Goal: Information Seeking & Learning: Learn about a topic

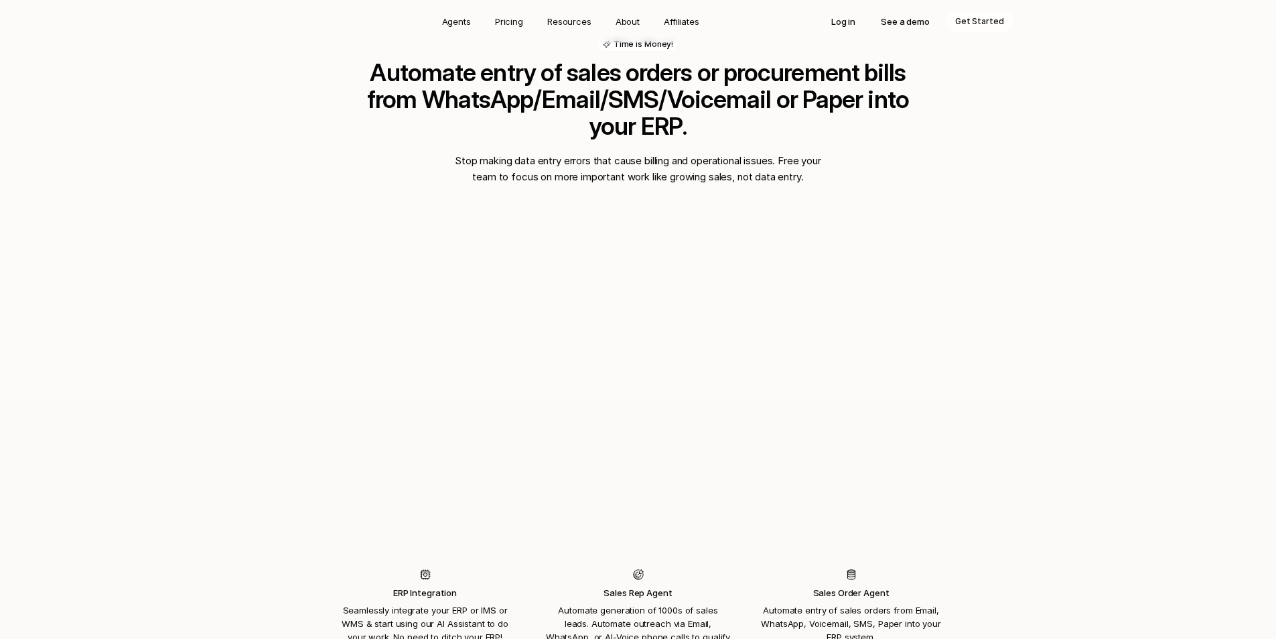
scroll to position [980, 0]
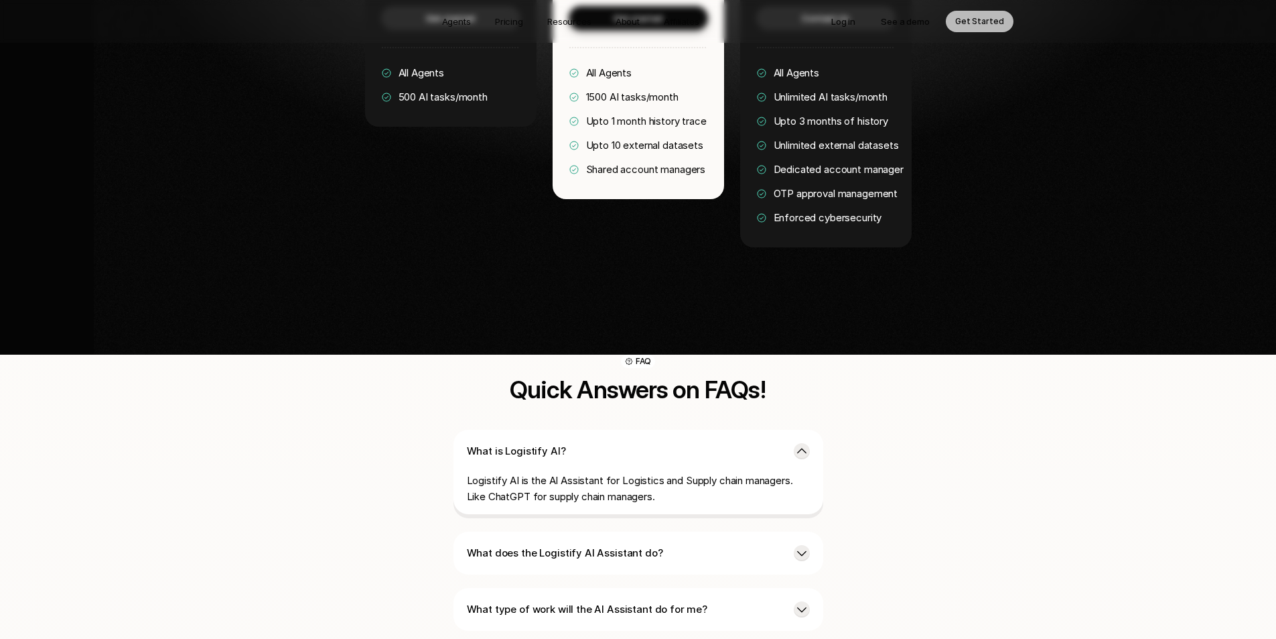
scroll to position [2877, 0]
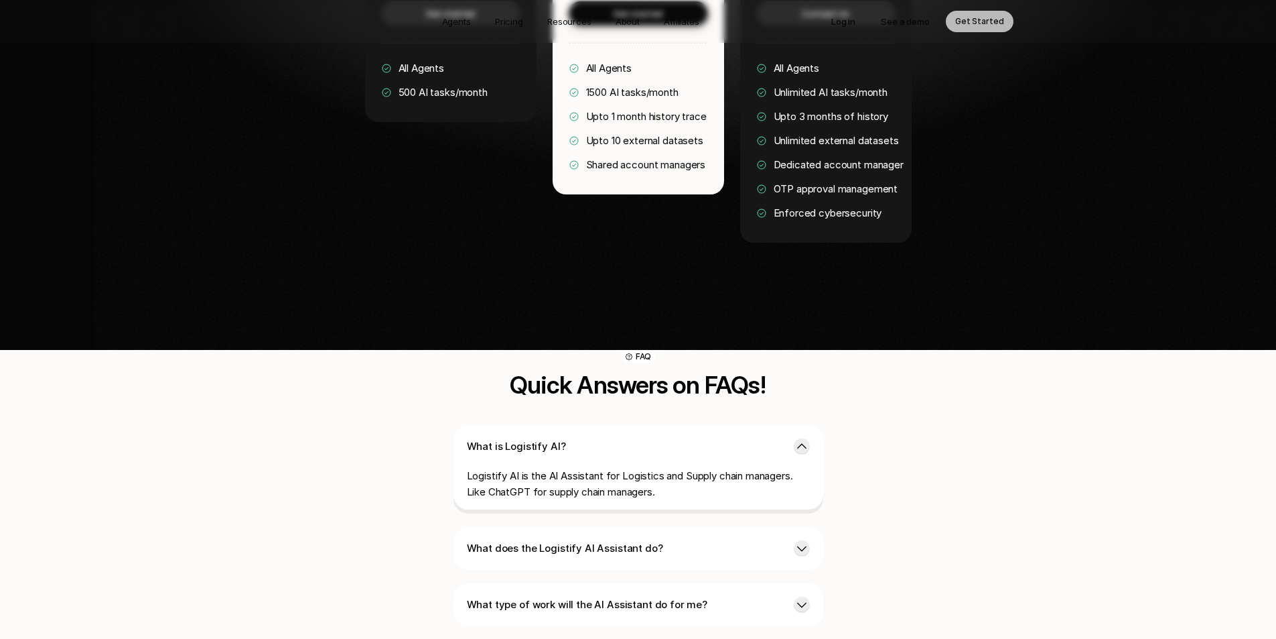
drag, startPoint x: 1282, startPoint y: 438, endPoint x: 1282, endPoint y: 461, distance: 22.8
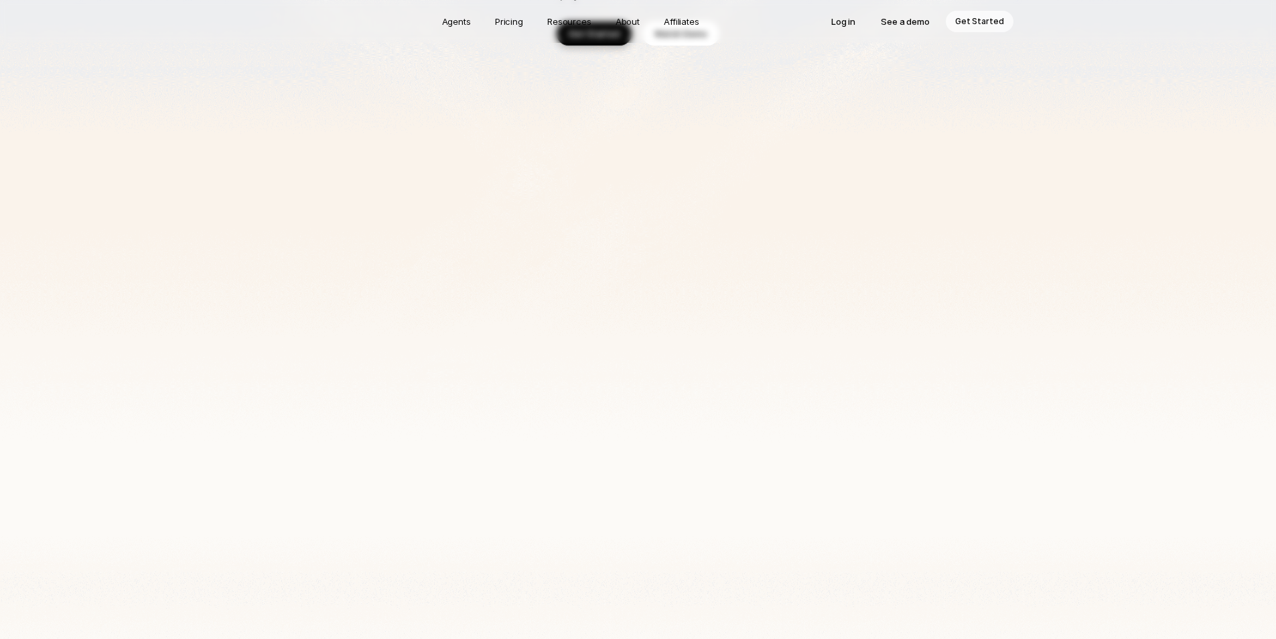
scroll to position [0, 0]
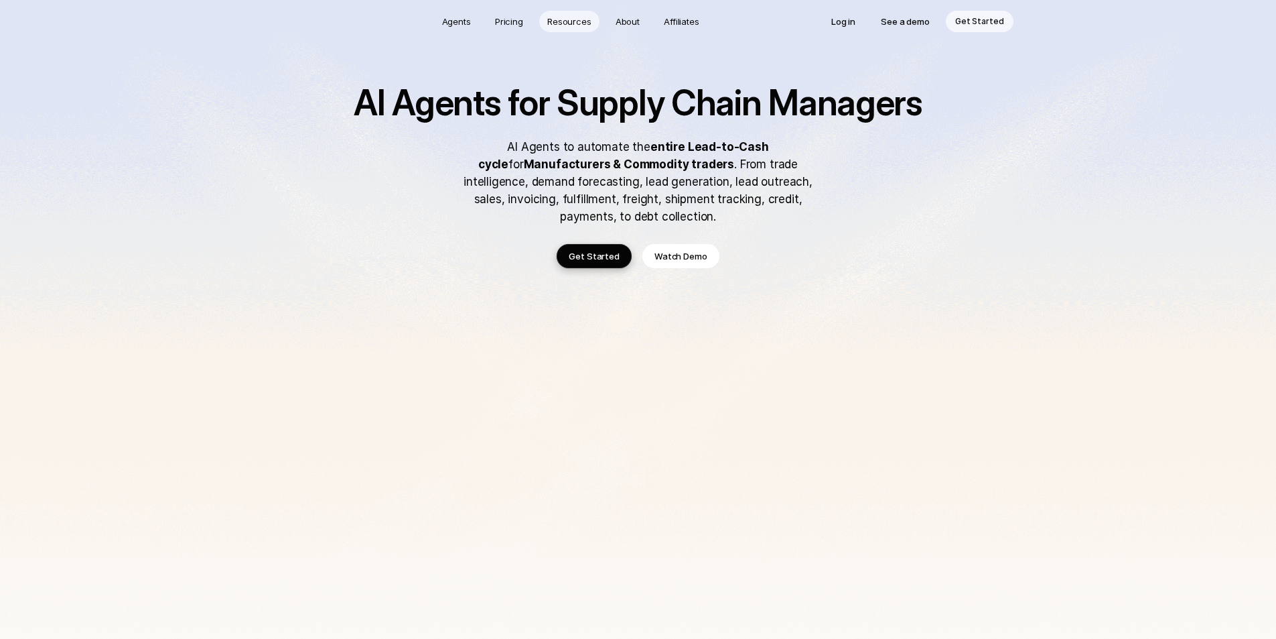
click at [568, 23] on p "Resources" at bounding box center [569, 21] width 44 height 13
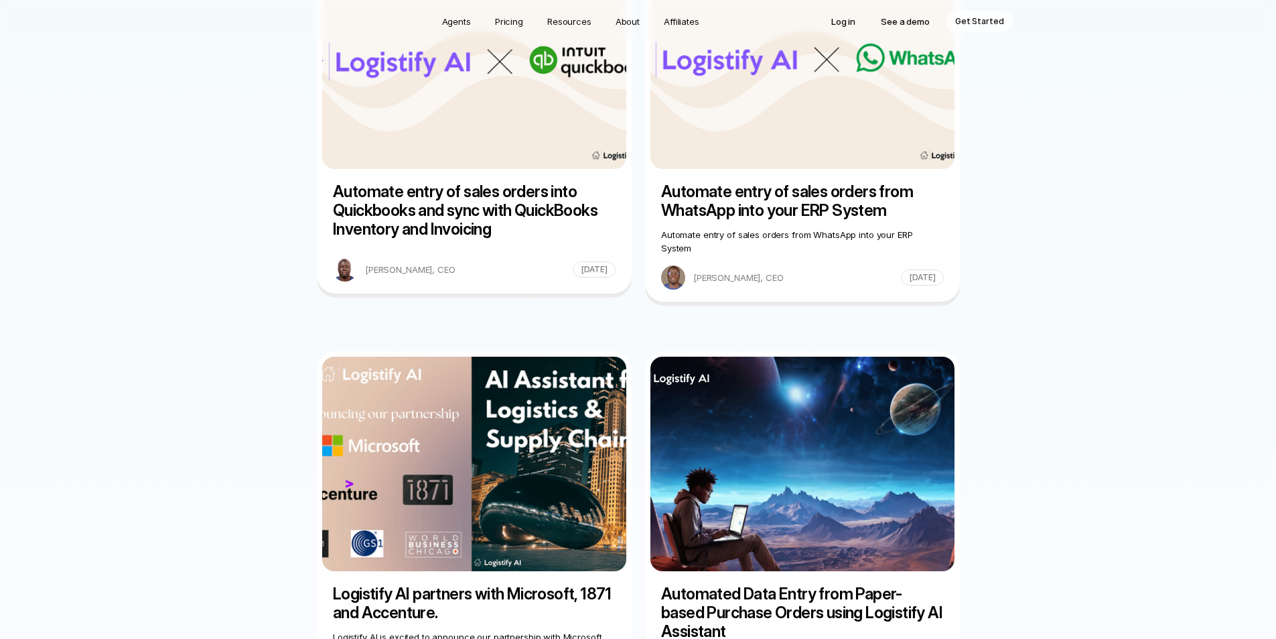
scroll to position [1081, 0]
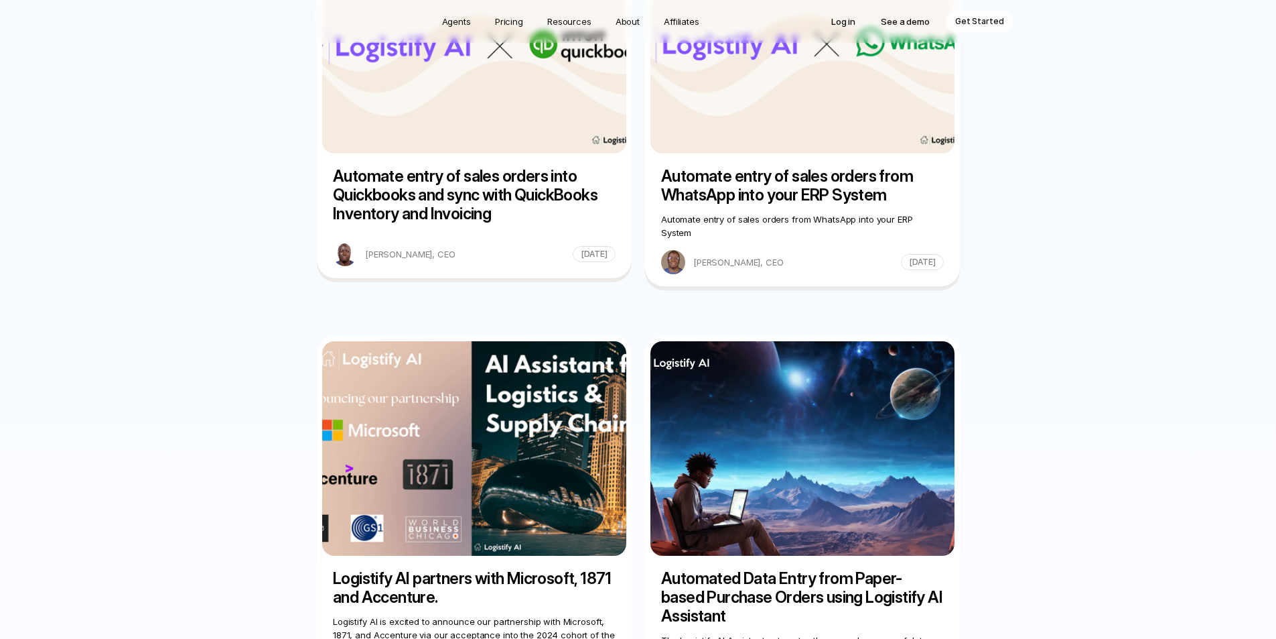
drag, startPoint x: 1274, startPoint y: 384, endPoint x: 1272, endPoint y: 459, distance: 75.1
click at [1272, 459] on div "AI sales order entry for TallyPrime ERP Automate sales order entry from Email, …" at bounding box center [638, 128] width 1276 height 1997
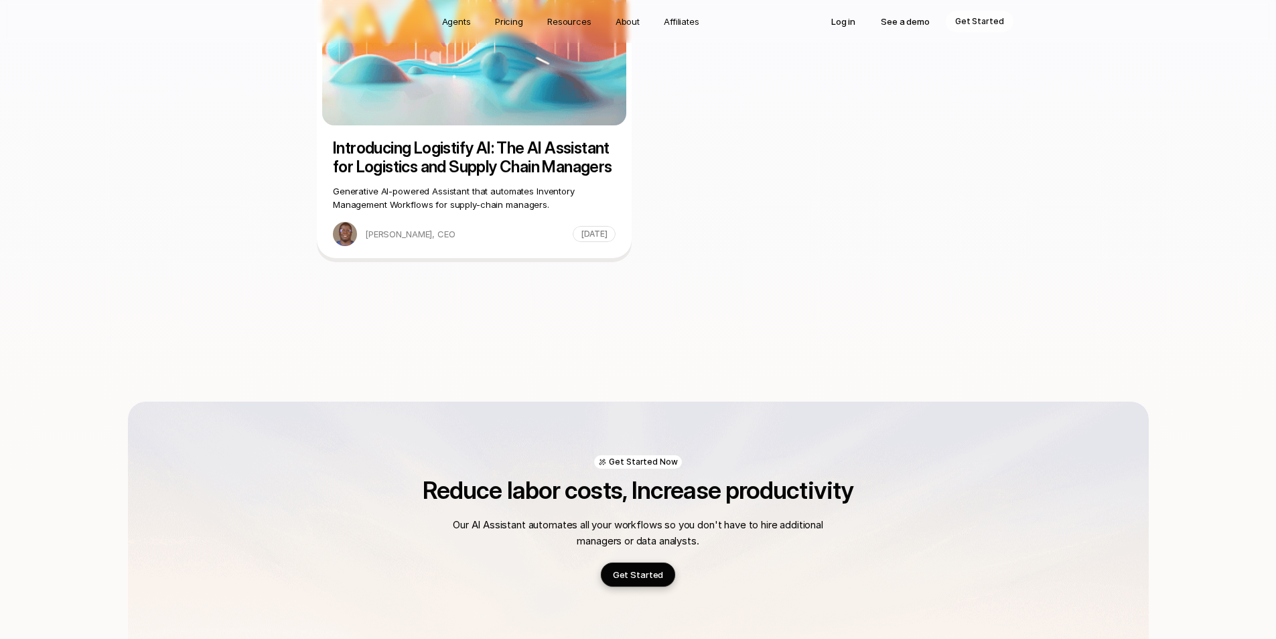
scroll to position [1922, 0]
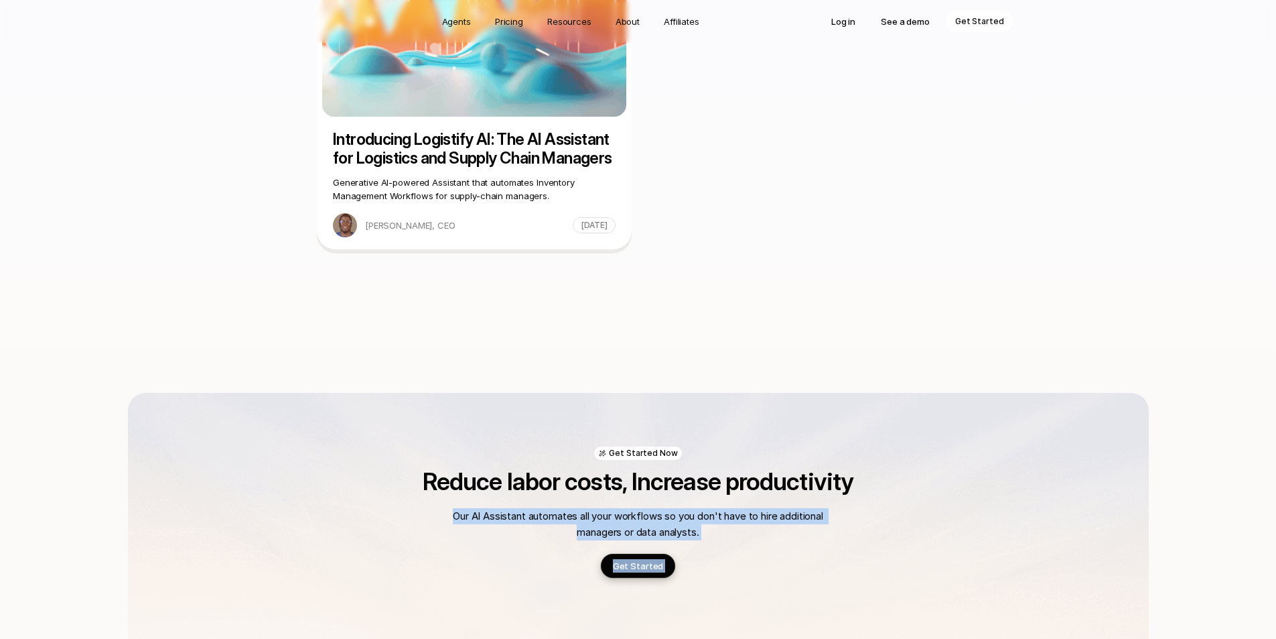
drag, startPoint x: 1272, startPoint y: 560, endPoint x: 1268, endPoint y: 601, distance: 41.1
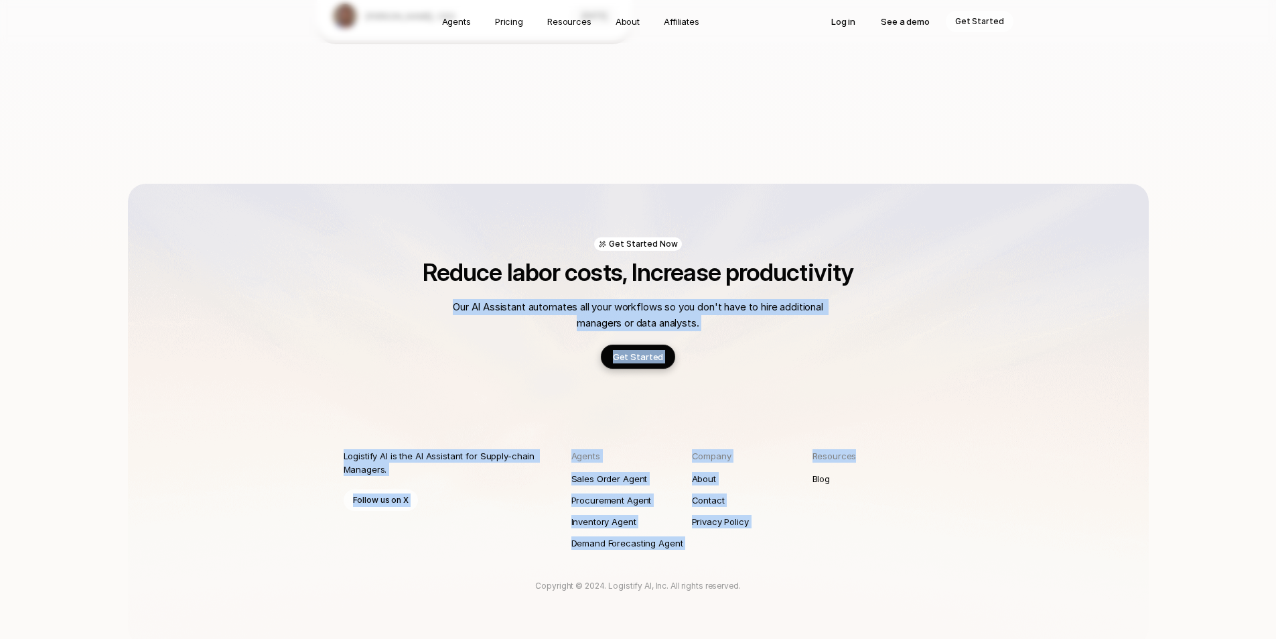
scroll to position [2137, 0]
